Goal: Entertainment & Leisure: Consume media (video, audio)

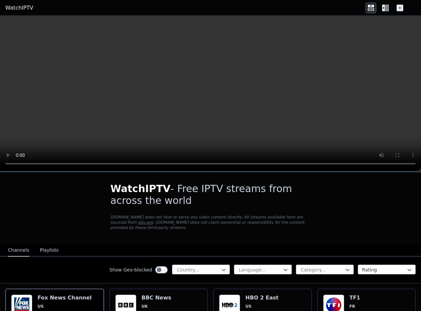
click at [45, 244] on button "Playlists" at bounding box center [49, 250] width 19 height 13
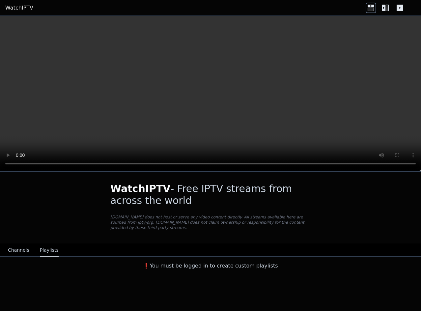
click at [14, 250] on button "Channels" at bounding box center [18, 250] width 21 height 13
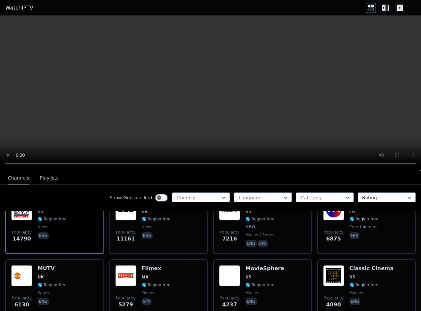
scroll to position [99, 0]
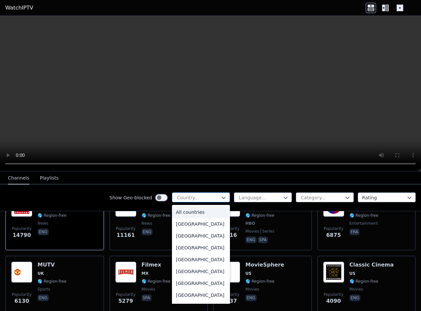
click at [213, 199] on div at bounding box center [198, 197] width 44 height 7
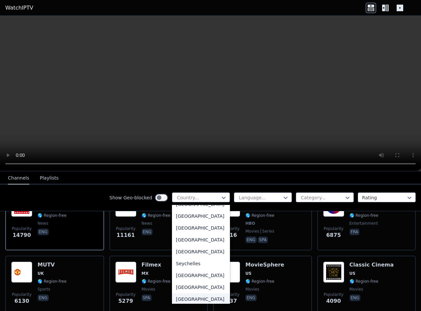
scroll to position [1911, 0]
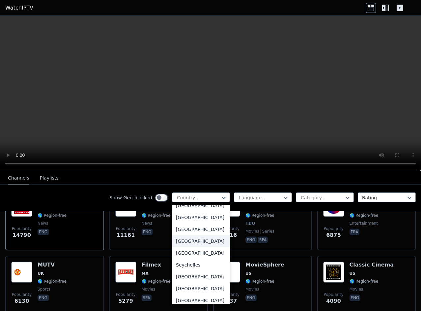
click at [185, 247] on div "[GEOGRAPHIC_DATA]" at bounding box center [201, 241] width 58 height 12
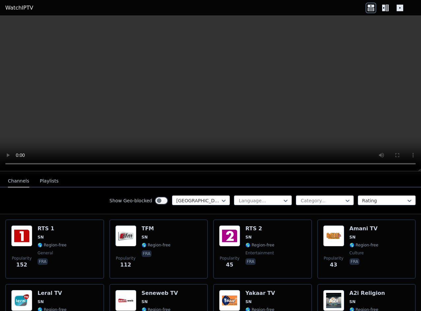
scroll to position [66, 0]
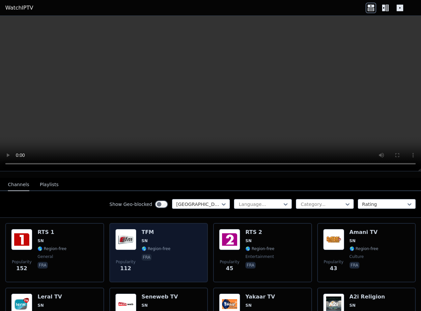
click at [168, 240] on div "Popularity 112 TFM SN 🌎 Region-free fra" at bounding box center [158, 252] width 87 height 47
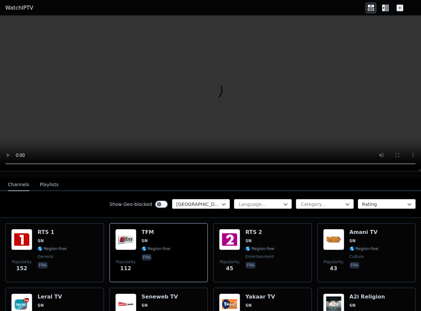
click at [386, 8] on icon at bounding box center [386, 8] width 3 height 7
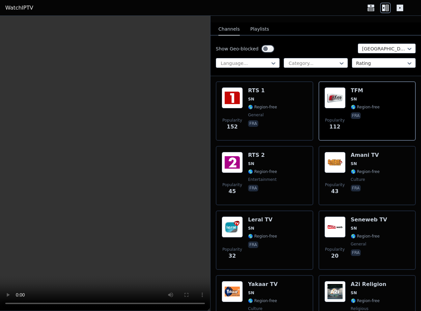
click at [397, 8] on icon at bounding box center [400, 8] width 11 height 11
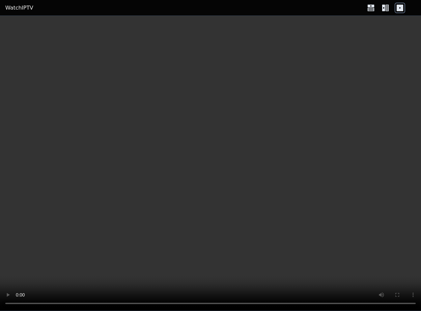
click at [380, 9] on div at bounding box center [386, 8] width 40 height 11
click at [372, 9] on icon at bounding box center [371, 8] width 11 height 11
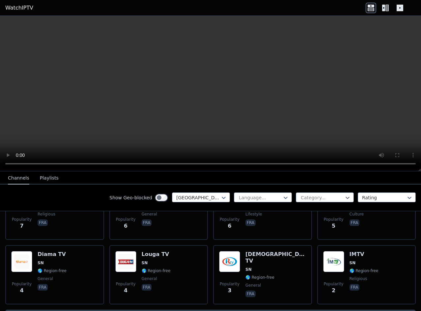
scroll to position [318, 0]
